Goal: Transaction & Acquisition: Purchase product/service

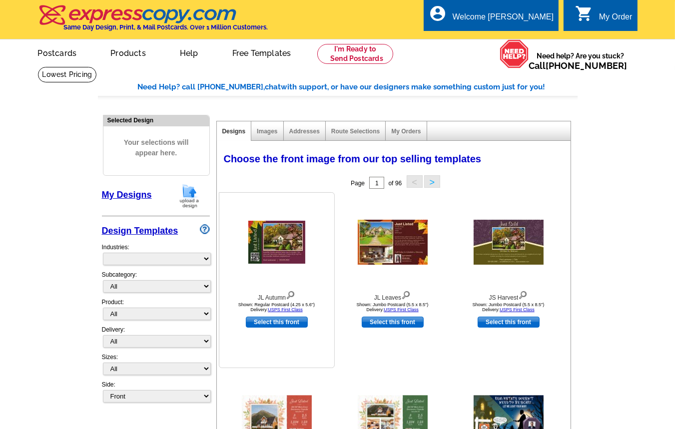
select select "785"
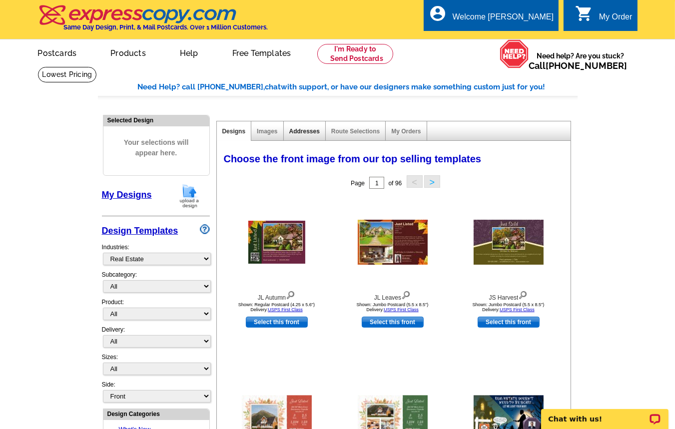
click at [302, 131] on link "Addresses" at bounding box center [304, 131] width 30 height 7
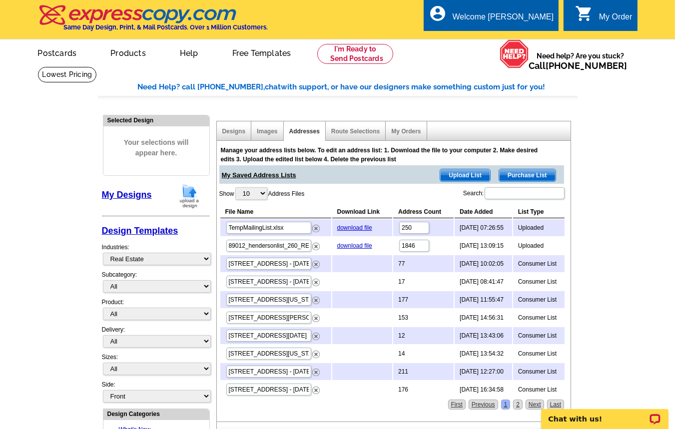
click at [532, 176] on span "Purchase List" at bounding box center [527, 175] width 56 height 12
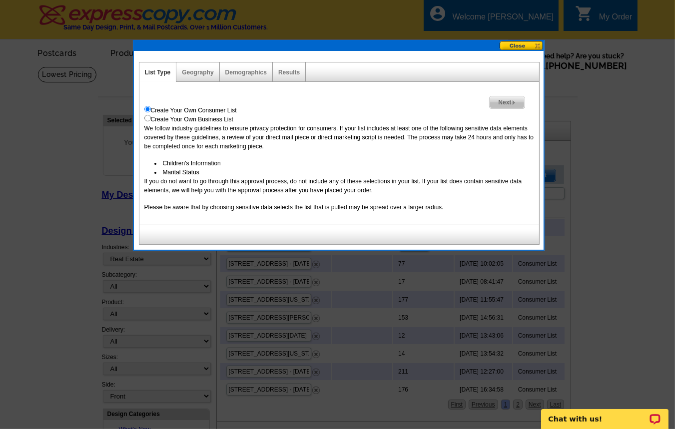
click at [508, 99] on span "Next" at bounding box center [507, 102] width 34 height 12
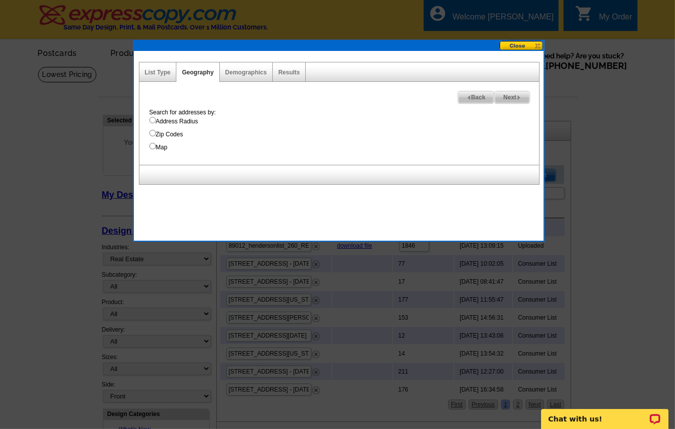
click at [151, 122] on input "Address Radius" at bounding box center [152, 120] width 6 height 6
radio input "true"
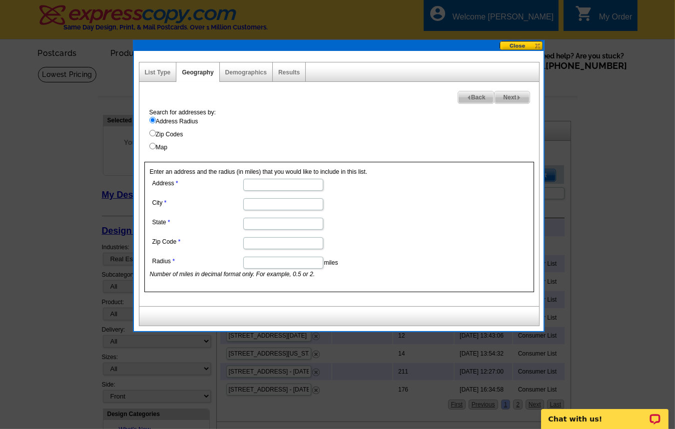
click at [264, 184] on input "Address" at bounding box center [283, 185] width 80 height 12
paste input "[STREET_ADDRESS][PERSON_NAME]"
type input "[STREET_ADDRESS][PERSON_NAME]"
click at [260, 205] on input "City" at bounding box center [283, 204] width 80 height 12
paste input "Cerritos"
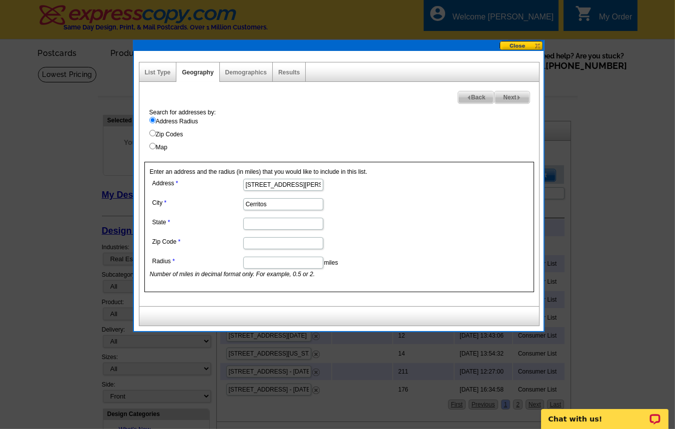
type input "Cerritos"
click at [273, 224] on input "State" at bounding box center [283, 224] width 80 height 12
type input "CA"
click at [11, 199] on div at bounding box center [337, 214] width 675 height 429
click at [258, 245] on input "Zip Code" at bounding box center [283, 243] width 80 height 12
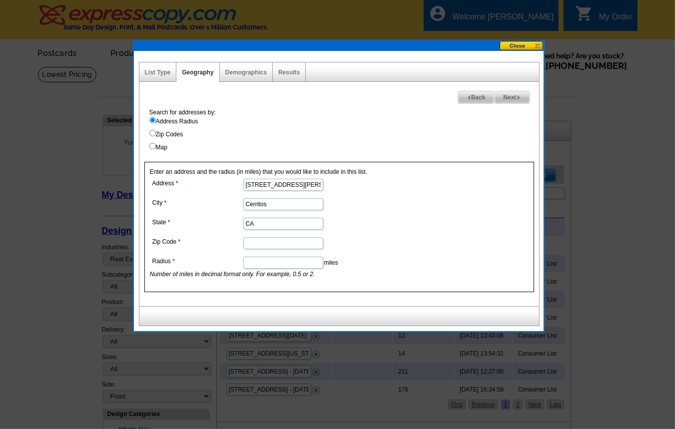
click at [267, 243] on input "Zip Code" at bounding box center [283, 243] width 80 height 12
paste input "90703"
type input "90703"
click at [267, 266] on input "Radius" at bounding box center [283, 263] width 80 height 12
type input ".125"
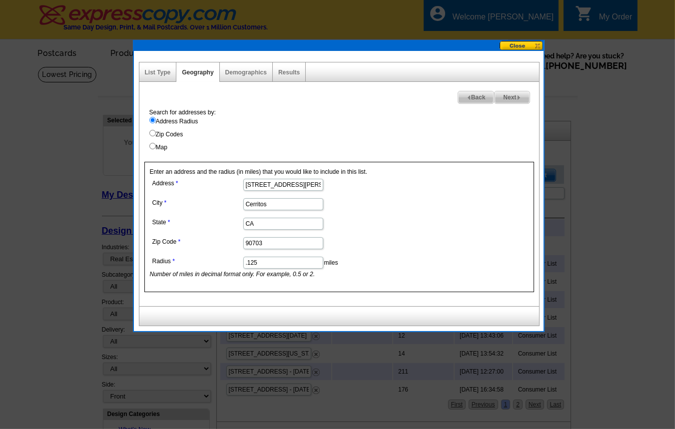
click at [505, 93] on span "Next" at bounding box center [512, 97] width 34 height 12
select select
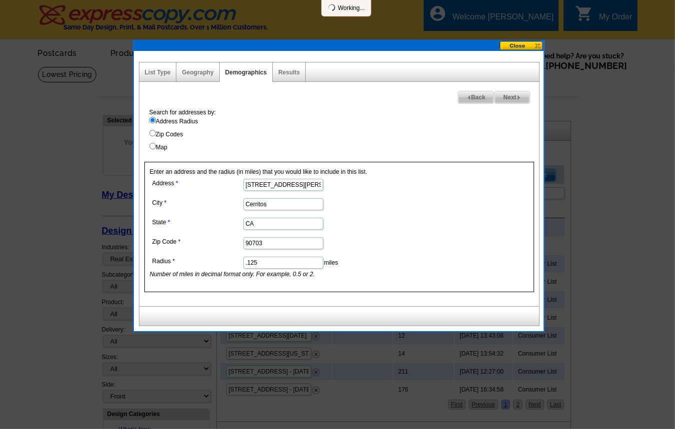
select select
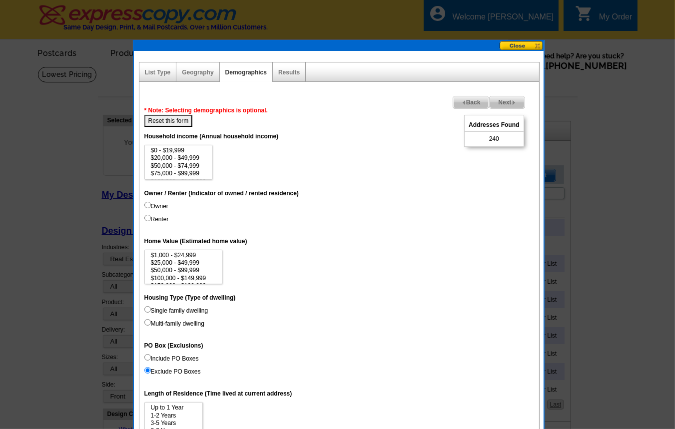
click at [145, 208] on input "Owner" at bounding box center [147, 205] width 6 height 6
radio input "true"
click at [149, 313] on input "Single family dwelling" at bounding box center [147, 309] width 6 height 6
radio input "true"
click at [461, 97] on span "Back" at bounding box center [471, 102] width 36 height 12
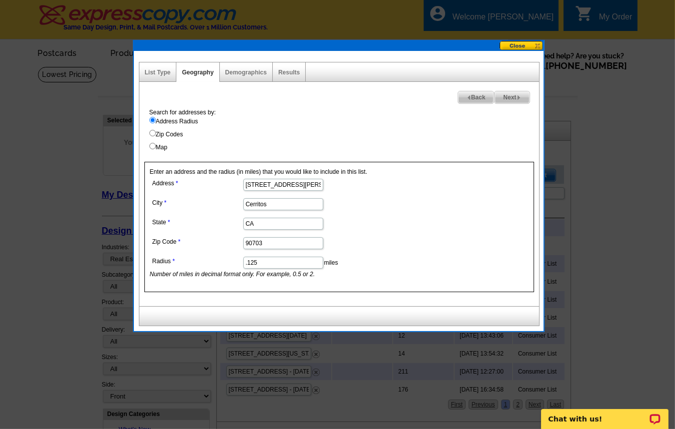
click at [265, 266] on input ".125" at bounding box center [283, 263] width 80 height 12
type input ".105"
click at [513, 96] on span "Next" at bounding box center [512, 97] width 34 height 12
select select
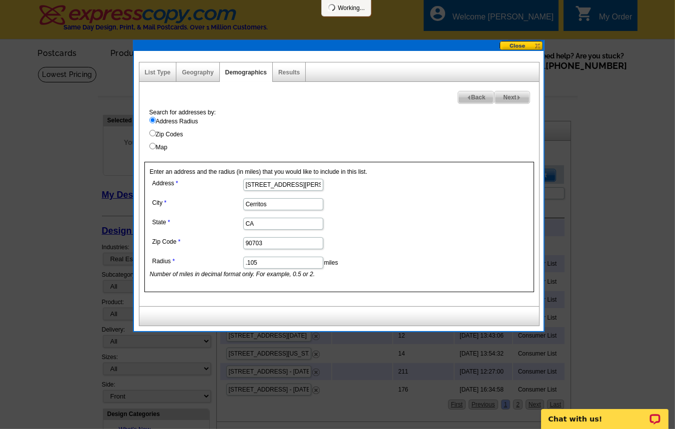
select select
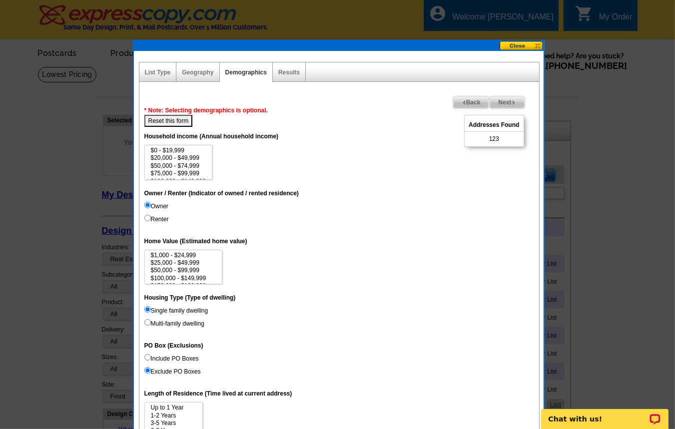
click at [463, 100] on span "Back" at bounding box center [471, 102] width 36 height 12
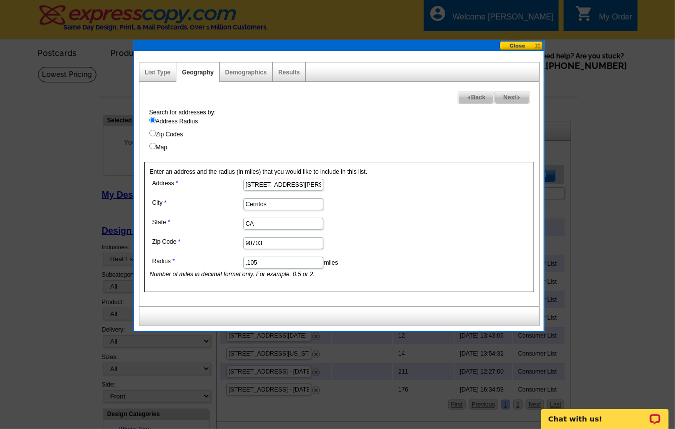
click at [257, 264] on input ".105" at bounding box center [283, 263] width 80 height 12
type input ".106"
click at [425, 254] on form "Address [STREET_ADDRESS][PERSON_NAME] [GEOGRAPHIC_DATA] [US_STATE] Zip Code 907…" at bounding box center [339, 227] width 379 height 102
click at [506, 95] on span "Next" at bounding box center [512, 97] width 34 height 12
select select
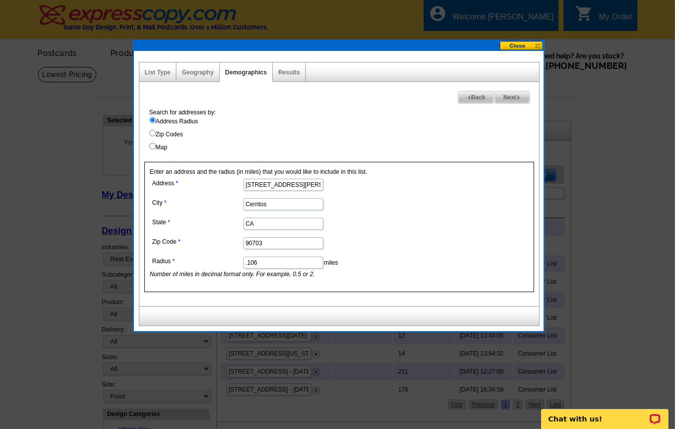
select select
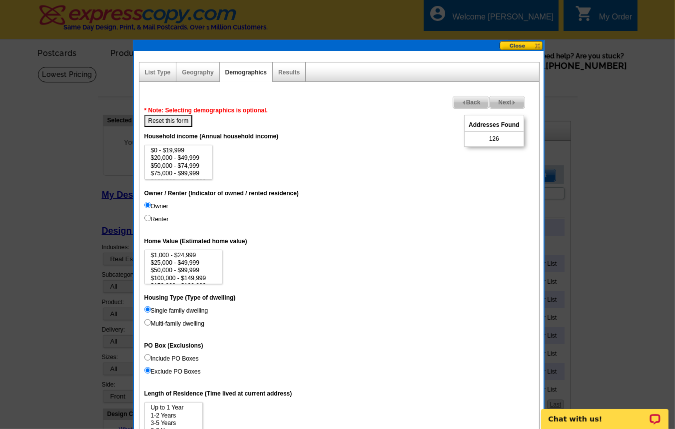
click at [457, 103] on span "Back" at bounding box center [471, 102] width 36 height 12
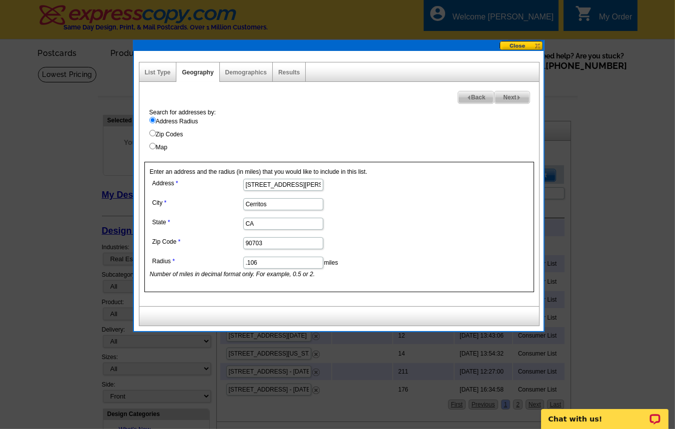
click at [263, 266] on input ".106" at bounding box center [283, 263] width 80 height 12
type input ".10"
click at [506, 95] on span "Next" at bounding box center [512, 97] width 34 height 12
select select
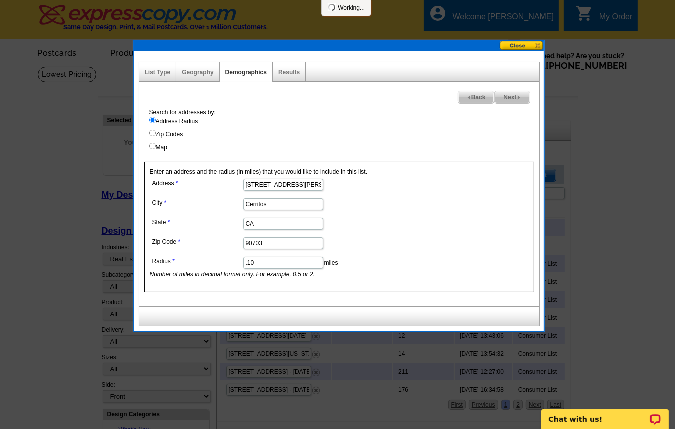
select select
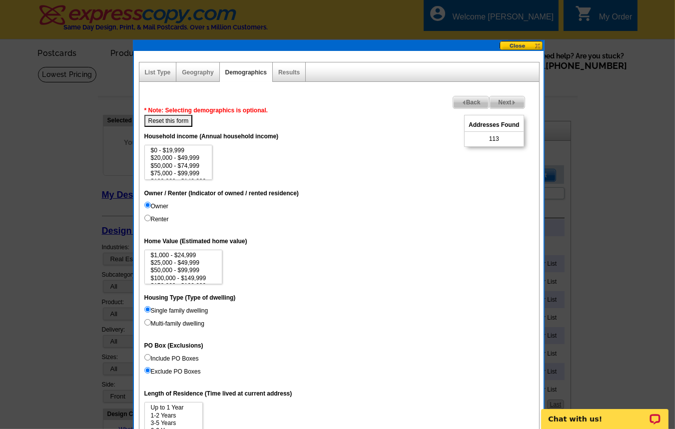
click at [463, 99] on span "Back" at bounding box center [471, 102] width 36 height 12
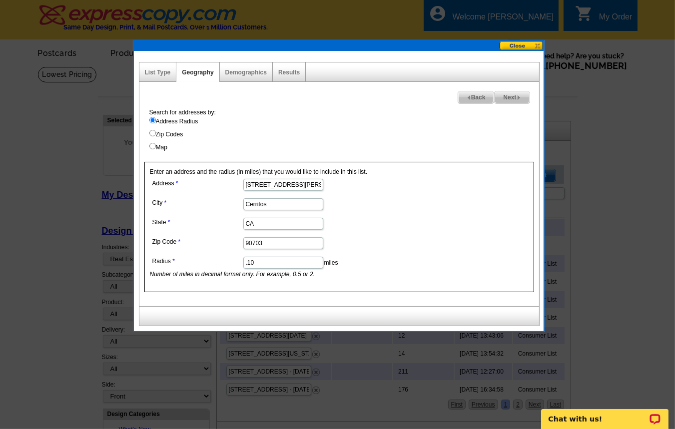
click at [287, 260] on input ".10" at bounding box center [283, 263] width 80 height 12
type input ".110"
click at [516, 95] on span "Next" at bounding box center [512, 97] width 34 height 12
select select
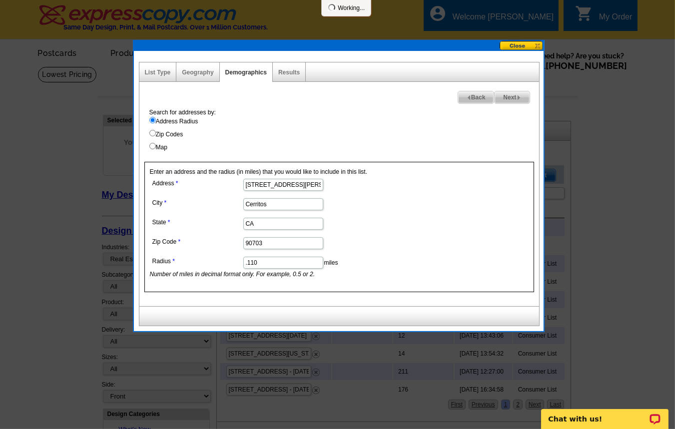
select select
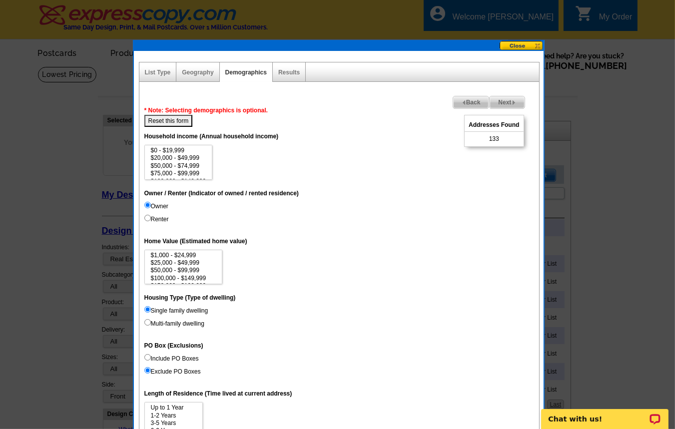
click at [469, 100] on span "Back" at bounding box center [471, 102] width 36 height 12
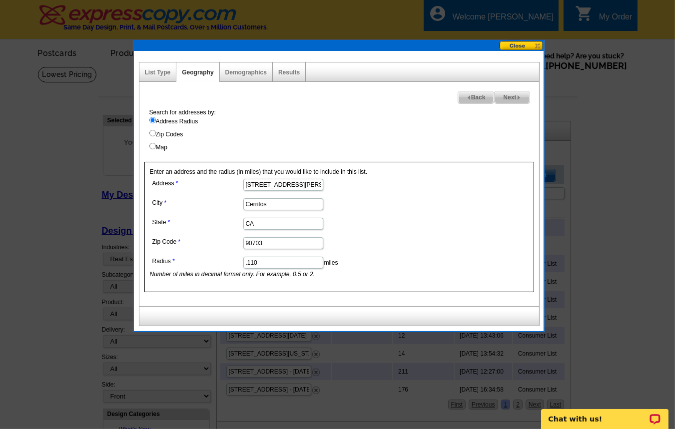
click at [513, 44] on button at bounding box center [522, 45] width 44 height 9
